Goal: Check status: Check status

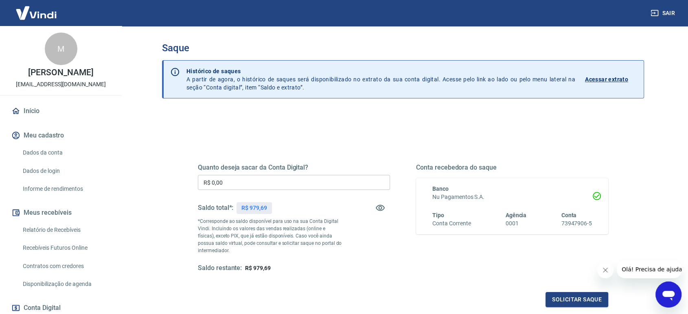
click at [606, 73] on link "Acessar extrato" at bounding box center [611, 79] width 52 height 24
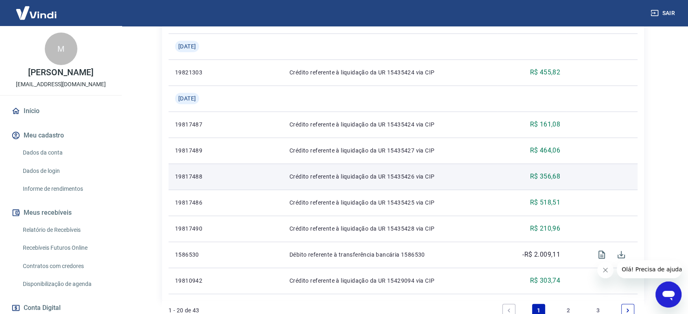
scroll to position [720, 0]
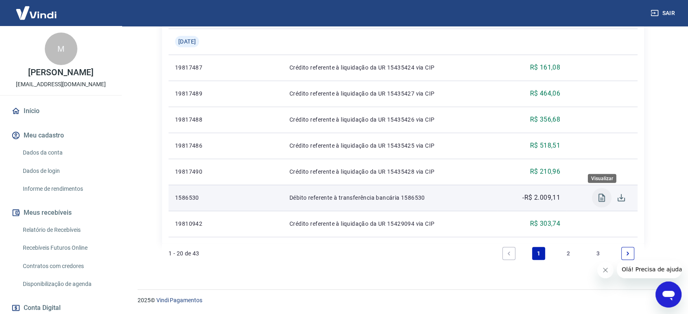
click at [601, 197] on icon "Visualizar" at bounding box center [601, 198] width 10 height 10
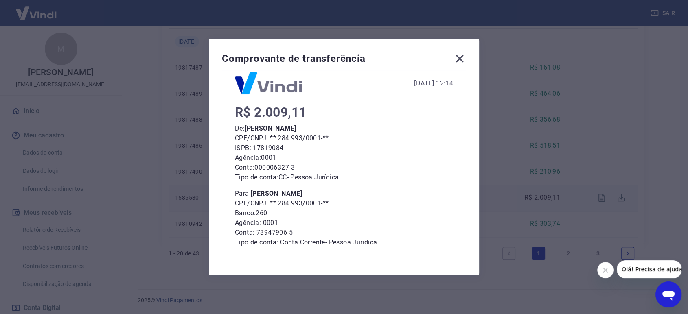
scroll to position [0, 0]
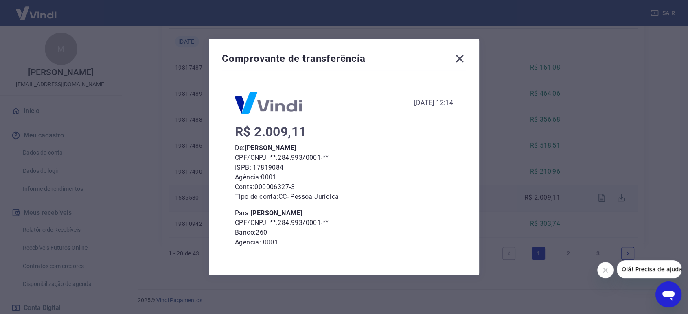
click at [462, 56] on icon at bounding box center [459, 58] width 13 height 13
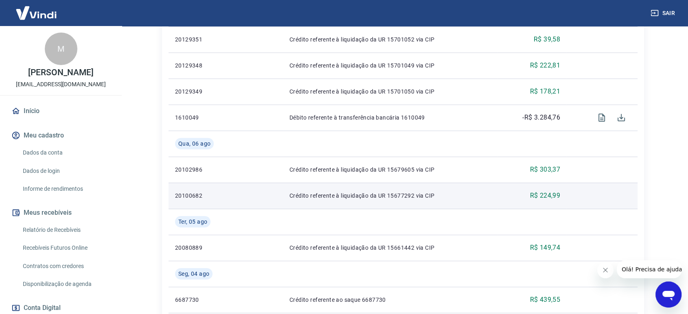
scroll to position [358, 0]
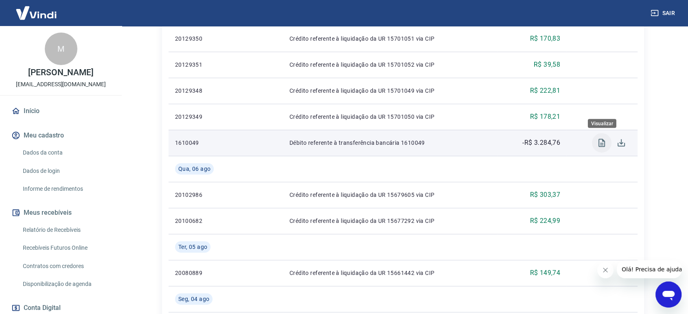
click at [606, 144] on icon "Visualizar" at bounding box center [601, 143] width 10 height 10
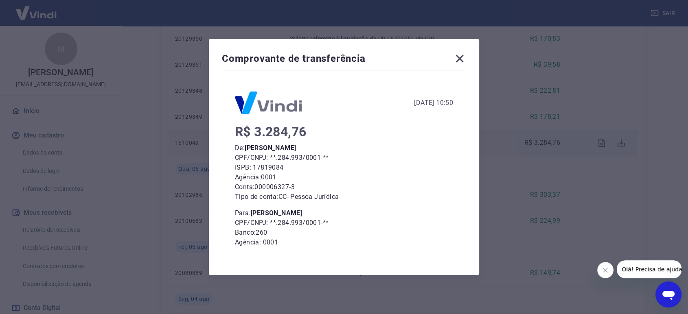
scroll to position [44, 0]
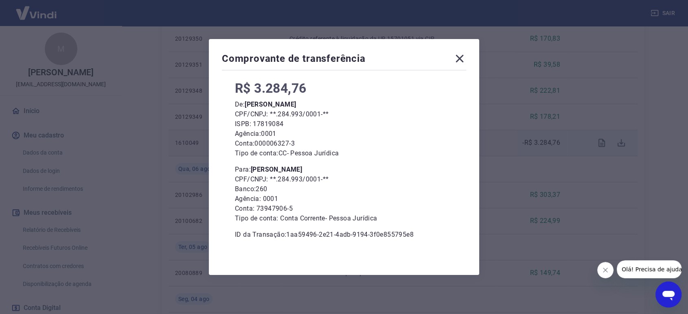
click at [466, 57] on icon at bounding box center [459, 58] width 13 height 13
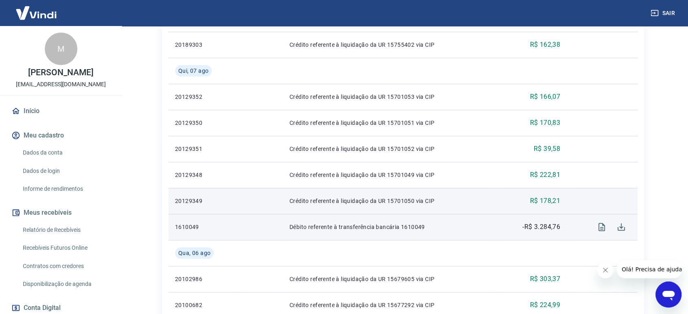
scroll to position [298, 0]
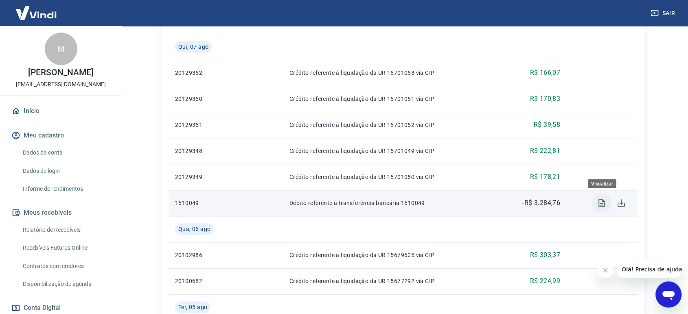
click at [600, 205] on icon "Visualizar" at bounding box center [601, 203] width 7 height 8
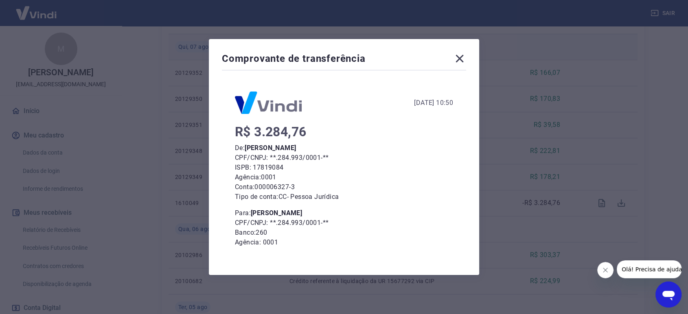
click at [463, 58] on icon at bounding box center [460, 59] width 8 height 8
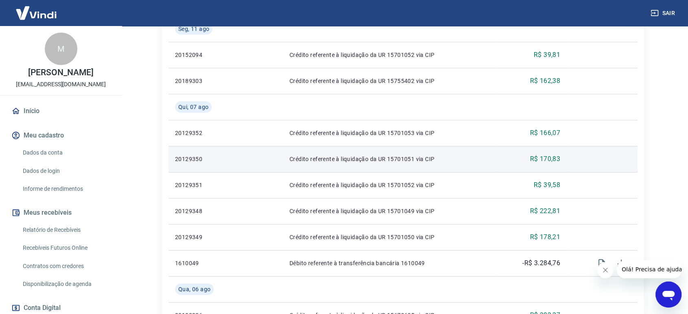
scroll to position [177, 0]
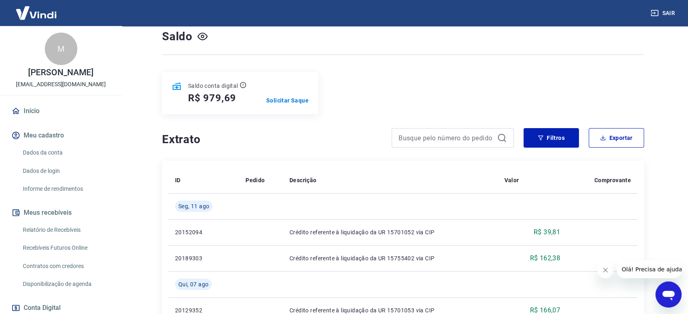
scroll to position [0, 0]
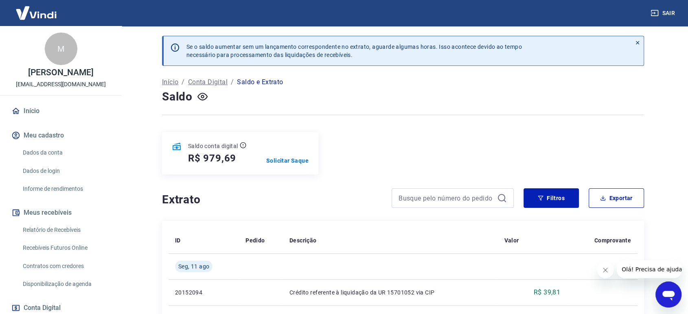
click at [174, 79] on p "Início" at bounding box center [170, 82] width 16 height 10
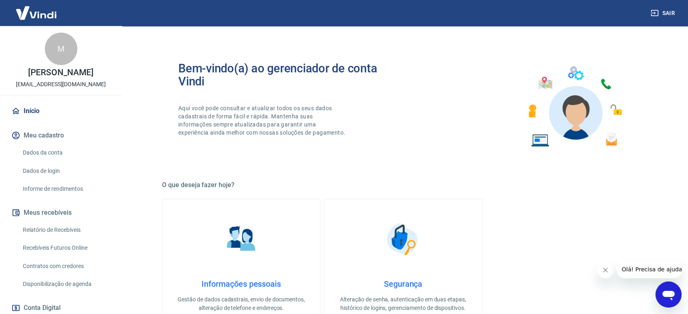
click at [45, 7] on img at bounding box center [36, 12] width 53 height 25
click at [46, 12] on img at bounding box center [36, 12] width 53 height 25
